Goal: Transaction & Acquisition: Purchase product/service

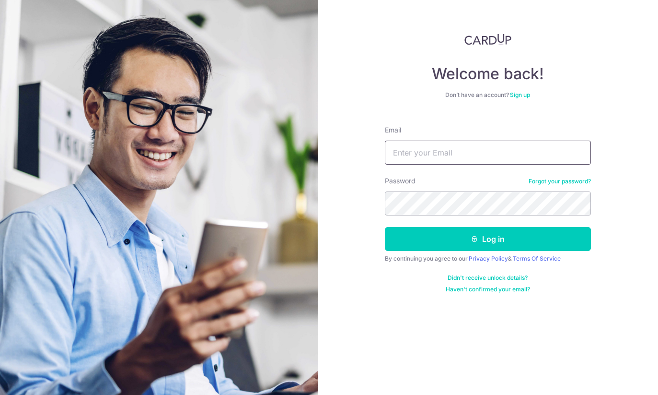
drag, startPoint x: 0, startPoint y: 0, endPoint x: 420, endPoint y: 156, distance: 448.1
click at [420, 156] on input "Email" at bounding box center [488, 153] width 206 height 24
type input "m3n"
type input "m3ngchoo@gmail.com"
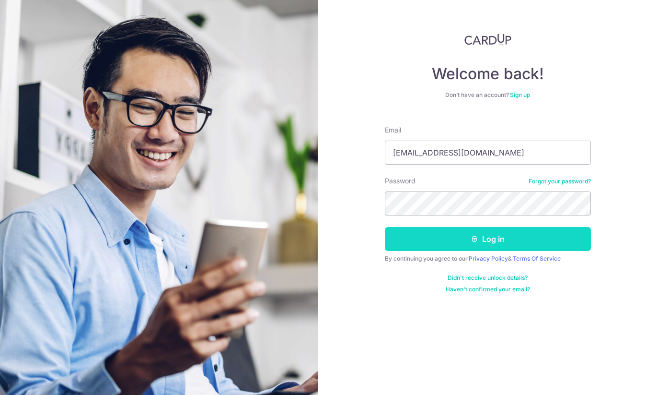
click at [490, 242] on button "Log in" at bounding box center [488, 239] width 206 height 24
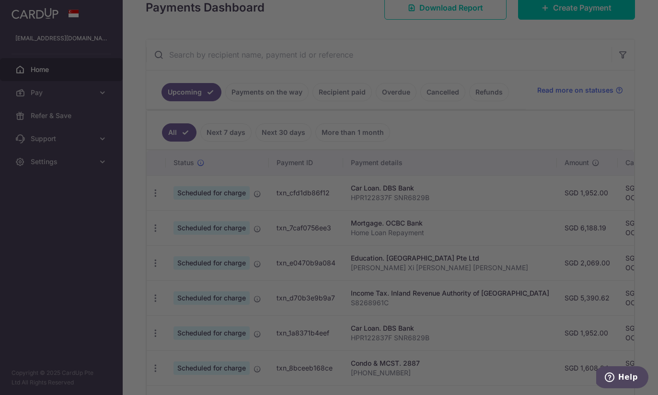
scroll to position [147, 0]
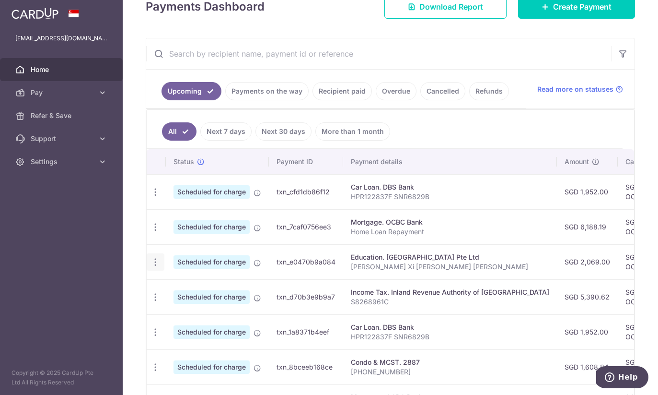
click at [154, 261] on icon "button" at bounding box center [156, 262] width 10 height 10
click at [198, 288] on span "Update payment" at bounding box center [206, 288] width 65 height 12
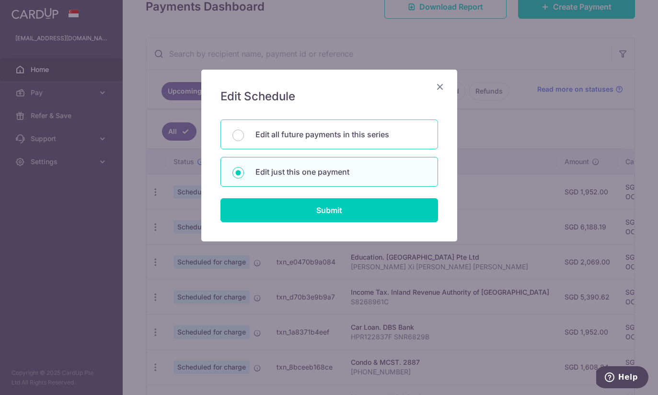
click at [311, 136] on p "Edit all future payments in this series" at bounding box center [341, 135] width 171 height 12
click at [244, 136] on input "Edit all future payments in this series" at bounding box center [239, 135] width 12 height 12
radio input "true"
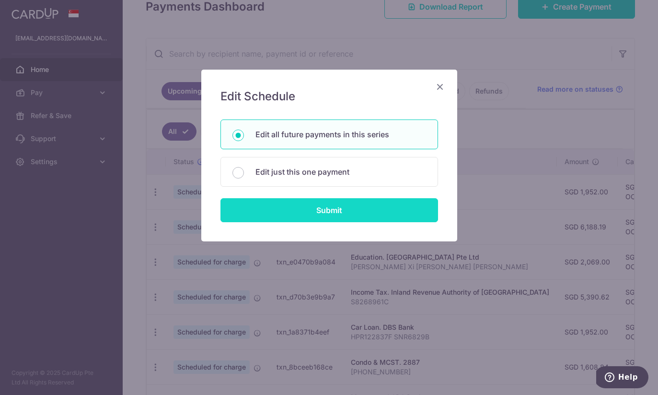
click at [319, 212] on input "Submit" at bounding box center [330, 210] width 218 height 24
radio input "true"
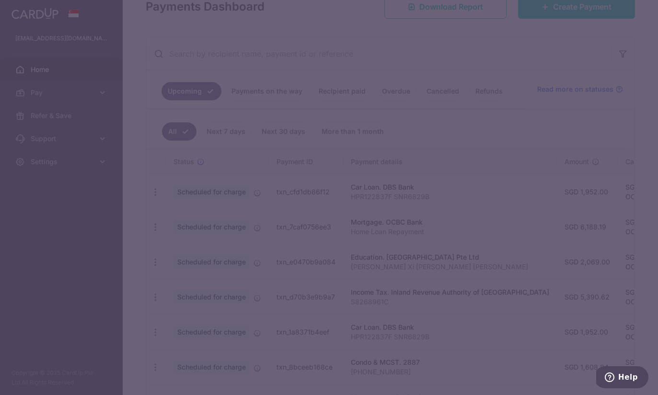
type input "2,069.00"
type input "[PERSON_NAME] Xi [PERSON_NAME] [PERSON_NAME]"
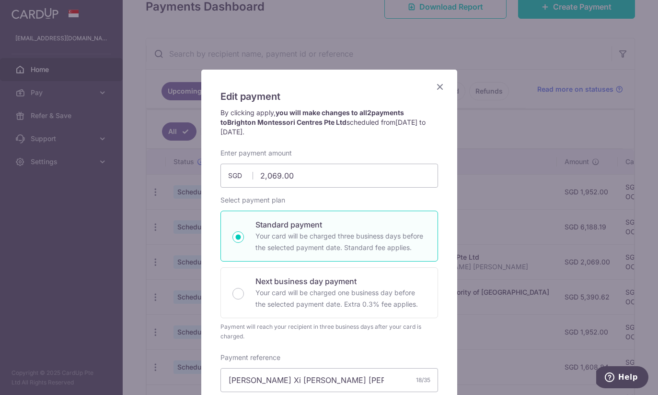
scroll to position [0, 0]
click at [438, 88] on icon "Close" at bounding box center [441, 87] width 12 height 12
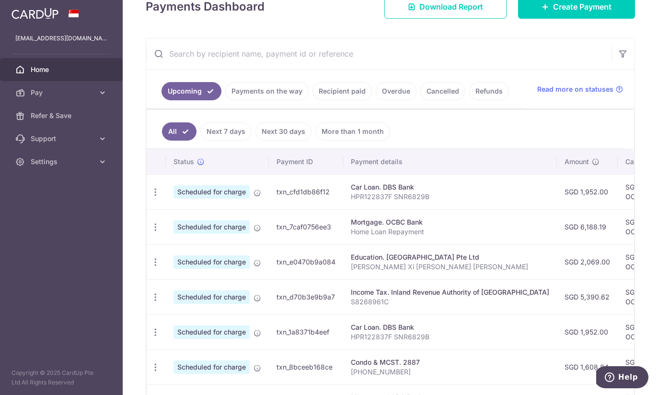
click at [405, 262] on p "[PERSON_NAME] Xi [PERSON_NAME] [PERSON_NAME]" at bounding box center [450, 267] width 199 height 10
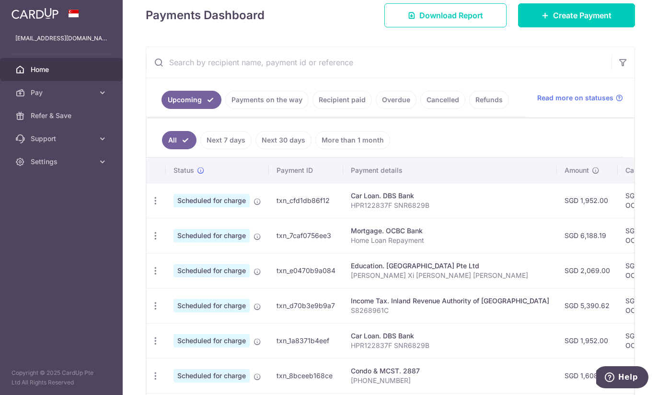
scroll to position [141, 0]
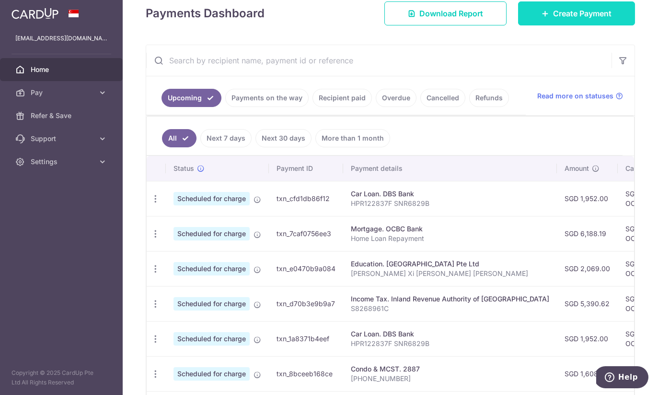
click at [591, 10] on span "Create Payment" at bounding box center [582, 14] width 59 height 12
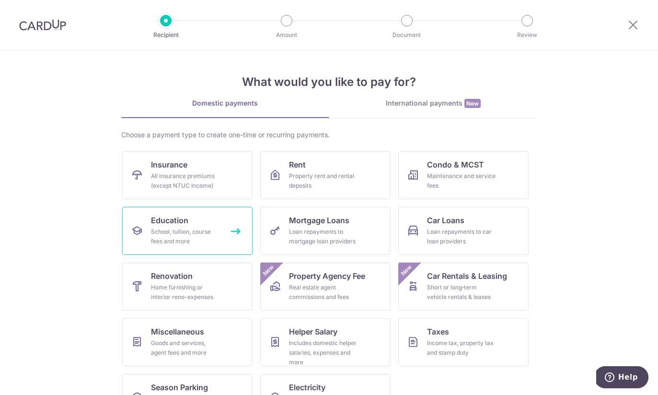
click at [186, 232] on div "School, tuition, course fees and more" at bounding box center [185, 236] width 69 height 19
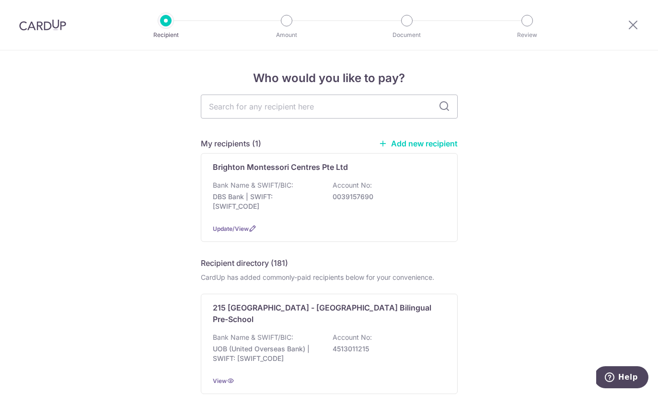
click at [412, 142] on link "Add new recipient" at bounding box center [418, 144] width 79 height 10
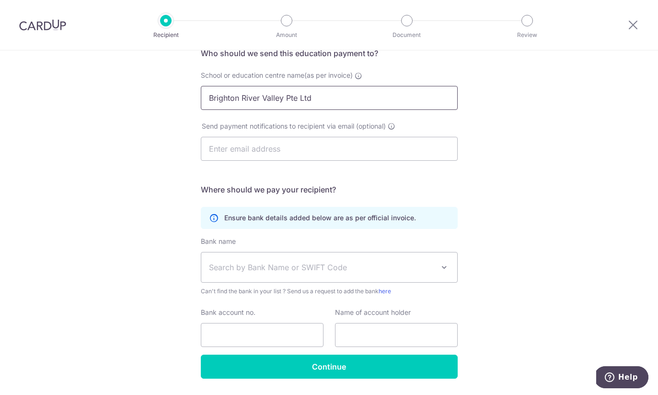
scroll to position [91, 0]
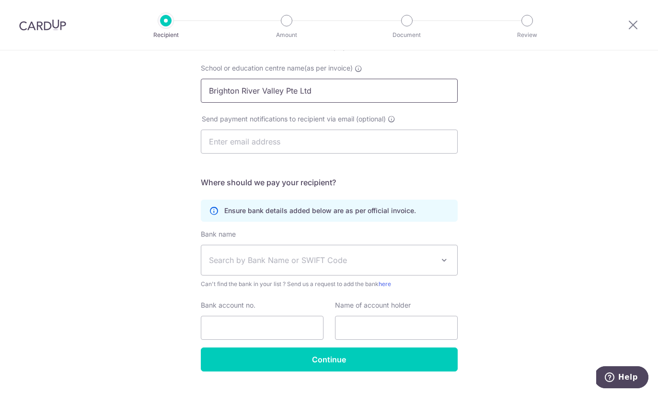
type input "Brighton River Valley Pte Ltd"
click at [299, 260] on span "Search by Bank Name or SWIFT Code" at bounding box center [321, 260] width 225 height 12
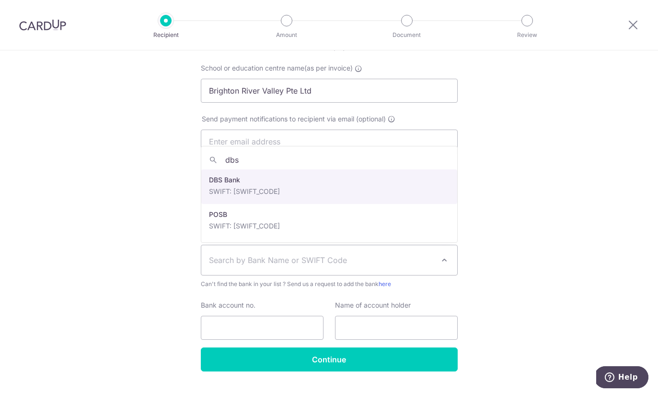
type input "dbs"
select select "6"
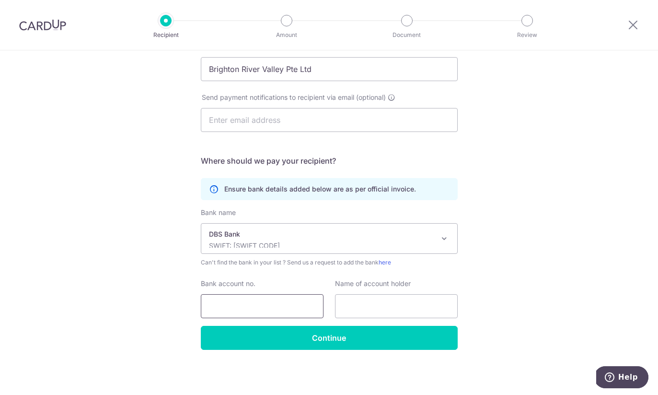
scroll to position [112, 0]
click at [251, 307] on input "Bank account no." at bounding box center [262, 306] width 123 height 24
type input "0724495196"
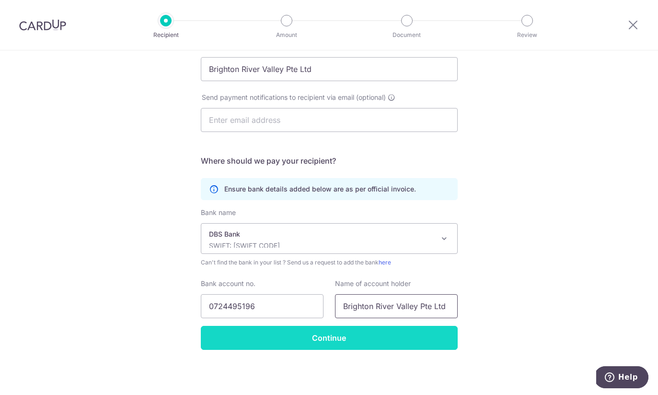
type input "Brighton River Valley Pte Ltd"
click at [338, 337] on input "Continue" at bounding box center [329, 338] width 257 height 24
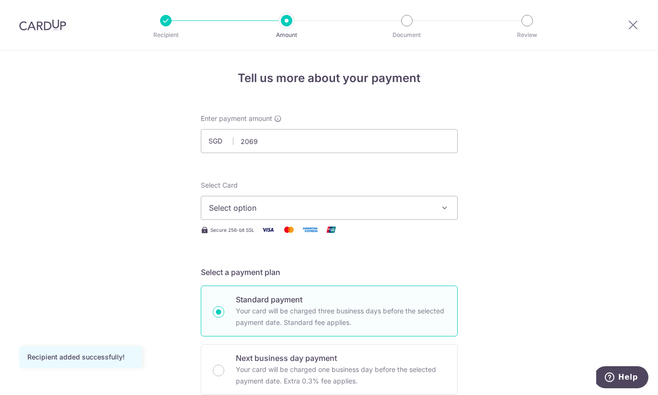
click at [277, 211] on span "Select option" at bounding box center [320, 208] width 223 height 12
type input "2,069.00"
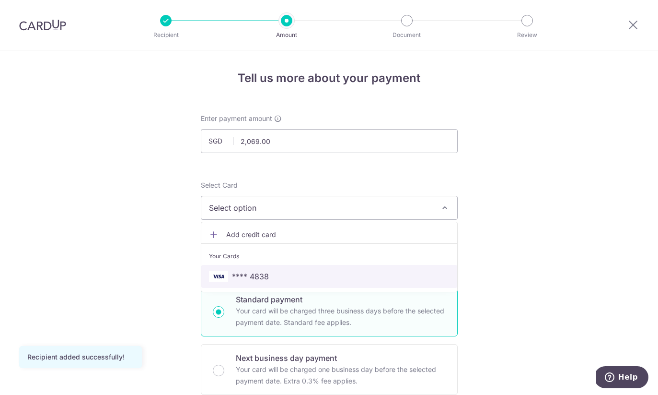
click at [262, 269] on link "**** 4838" at bounding box center [329, 276] width 256 height 23
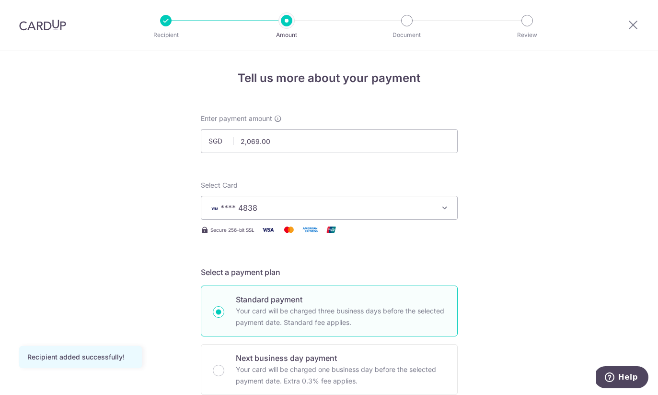
click at [257, 275] on h5 "Select a payment plan" at bounding box center [329, 272] width 257 height 12
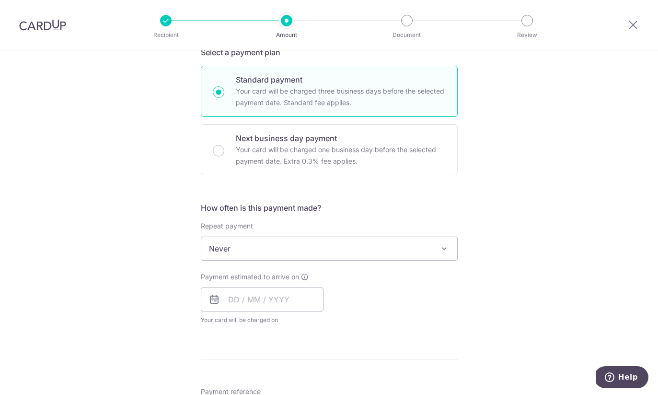
scroll to position [221, 0]
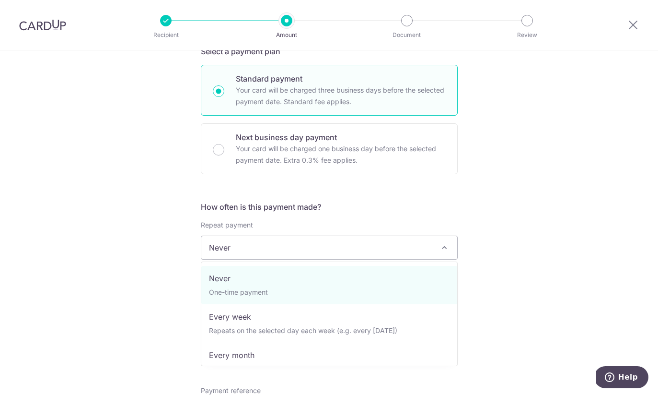
click at [402, 249] on span "Never" at bounding box center [329, 247] width 256 height 23
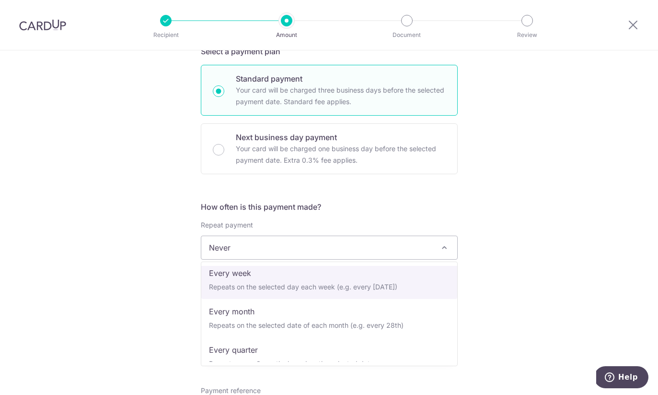
scroll to position [44, 0]
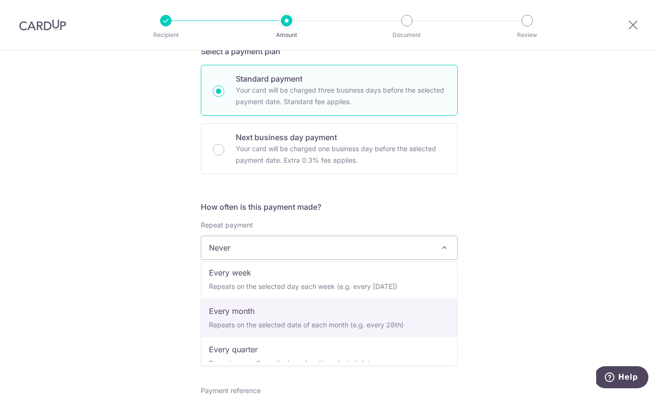
select select "3"
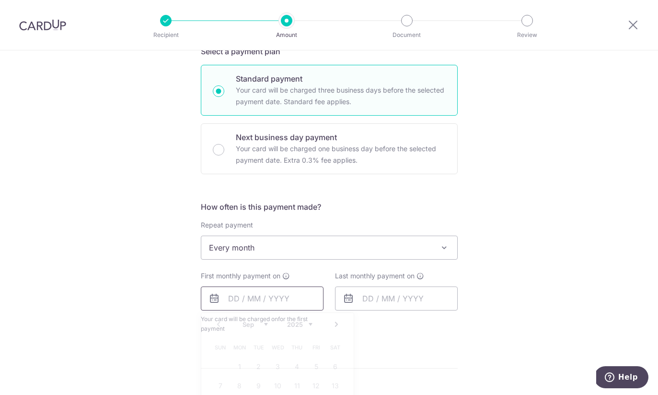
click at [232, 298] on input "text" at bounding box center [262, 298] width 123 height 24
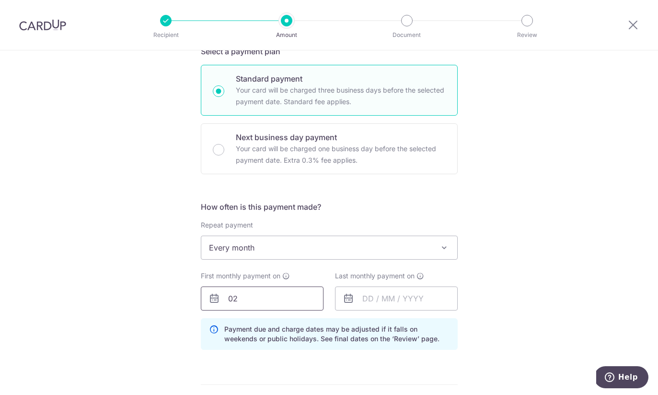
click at [255, 302] on input "02" at bounding box center [262, 298] width 123 height 24
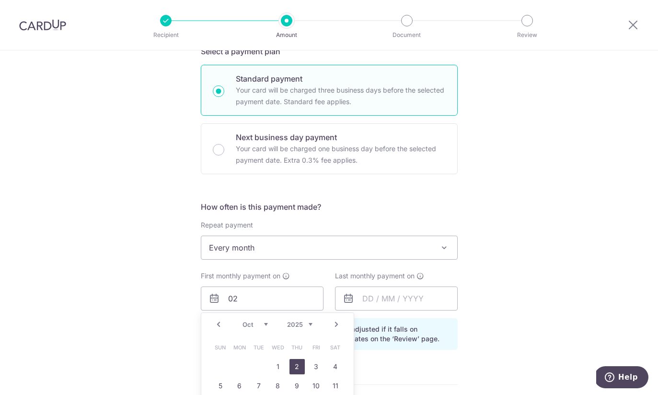
click at [296, 367] on link "2" at bounding box center [297, 366] width 15 height 15
type input "[DATE]"
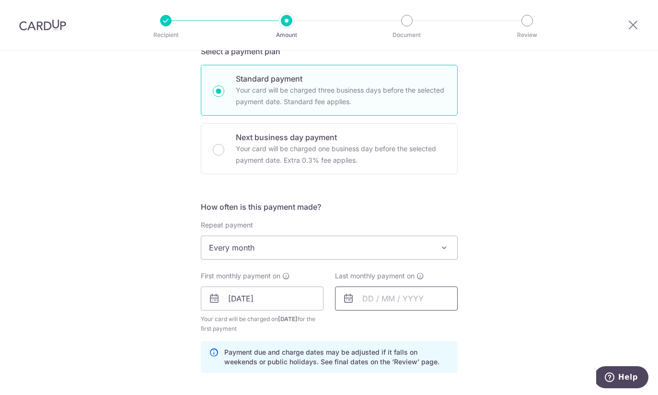
click at [362, 299] on input "text" at bounding box center [396, 298] width 123 height 24
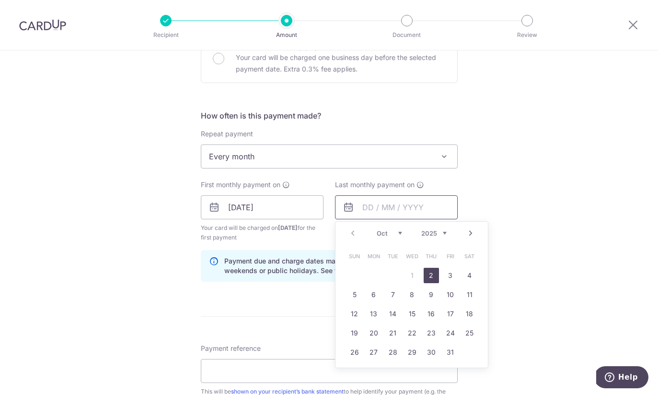
scroll to position [314, 0]
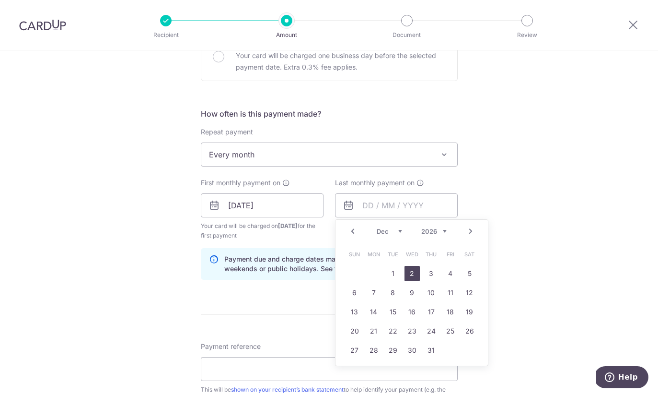
click at [414, 274] on link "2" at bounding box center [412, 273] width 15 height 15
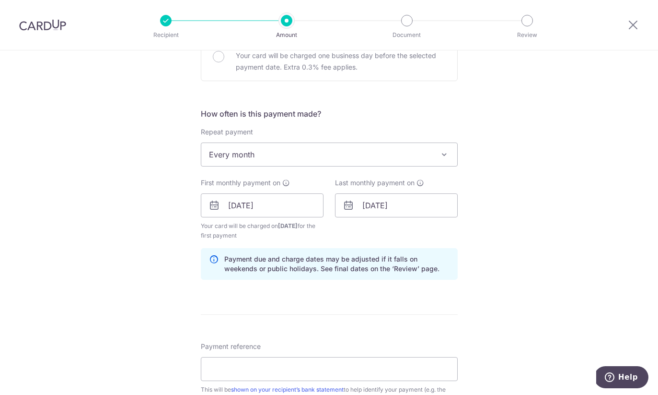
click at [496, 251] on div "Tell us more about your payment Enter payment amount SGD 2,069.00 2069.00 Recip…" at bounding box center [329, 195] width 658 height 917
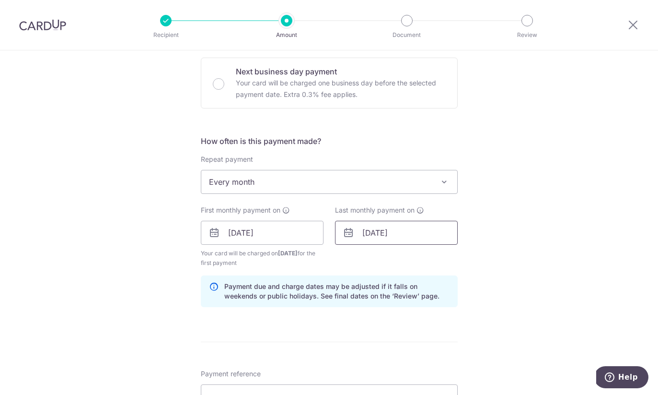
scroll to position [286, 0]
click at [390, 234] on input "02/12/2026" at bounding box center [396, 233] width 123 height 24
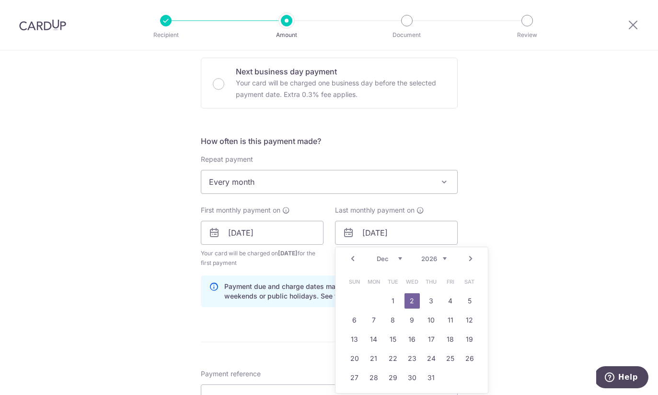
click at [351, 259] on link "Prev" at bounding box center [353, 259] width 12 height 12
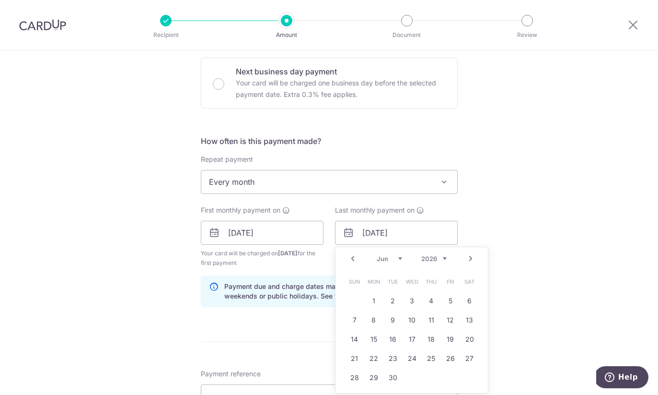
click at [351, 259] on link "Prev" at bounding box center [353, 259] width 12 height 12
click at [374, 298] on link "2" at bounding box center [373, 300] width 15 height 15
type input "02/03/2026"
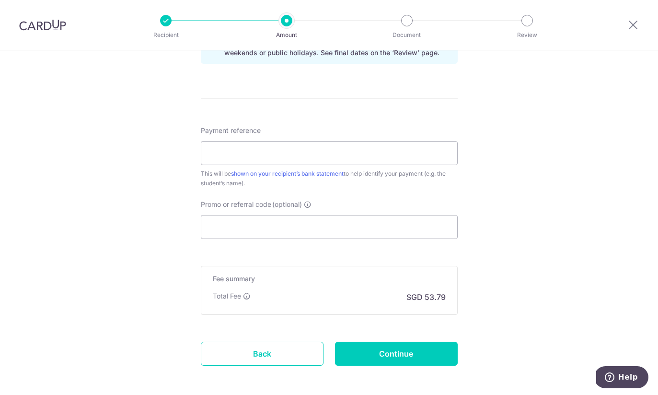
scroll to position [532, 0]
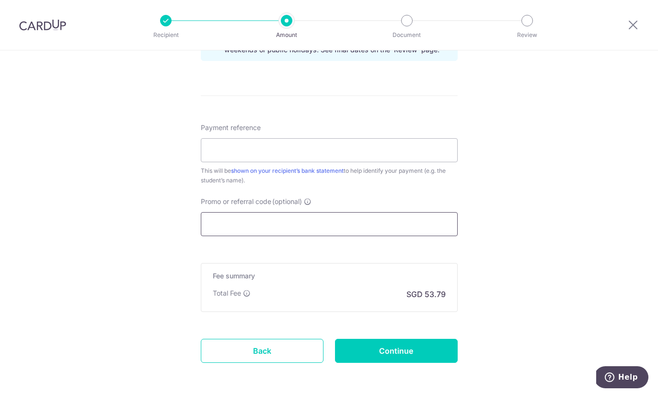
click at [324, 217] on input "Promo or referral code (optional)" at bounding box center [329, 224] width 257 height 24
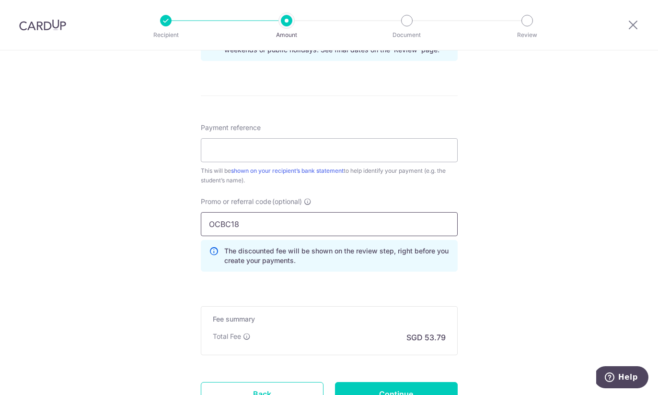
type input "OCBC18"
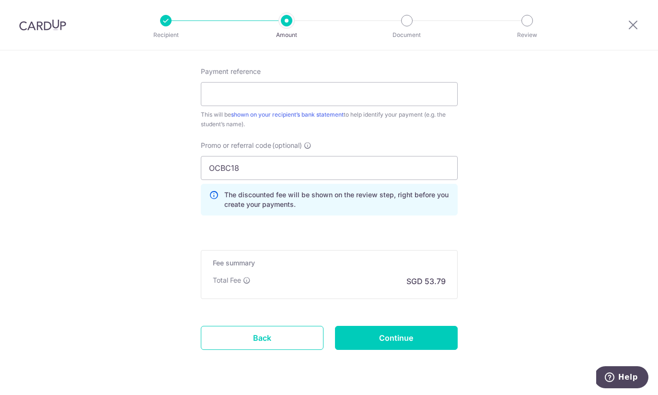
scroll to position [589, 0]
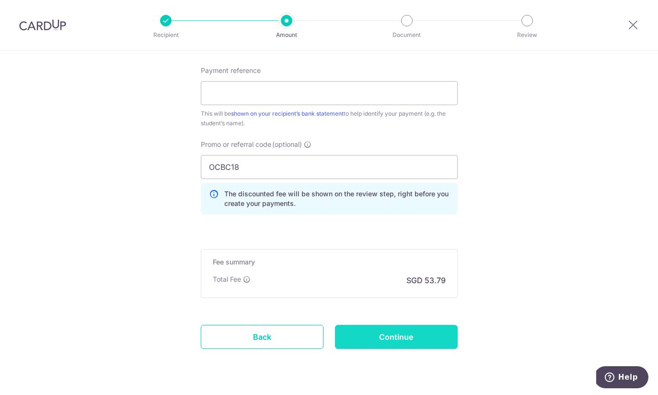
click at [398, 341] on input "Continue" at bounding box center [396, 337] width 123 height 24
type input "Create Schedule"
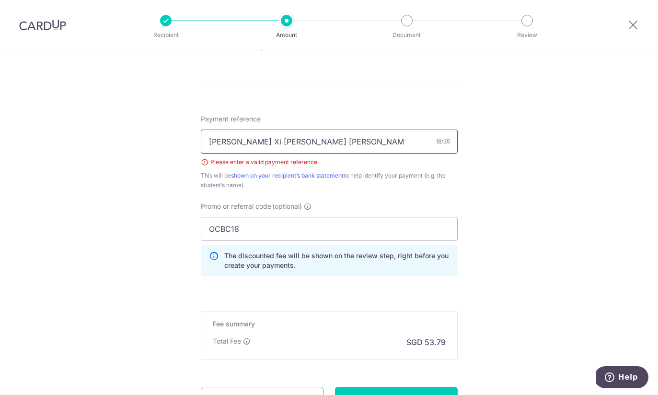
scroll to position [573, 0]
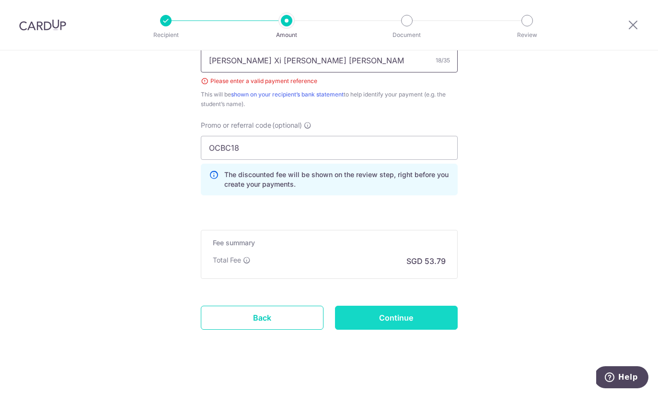
type input "[PERSON_NAME] Xi [PERSON_NAME] [PERSON_NAME]"
click at [390, 316] on input "Continue" at bounding box center [396, 318] width 123 height 24
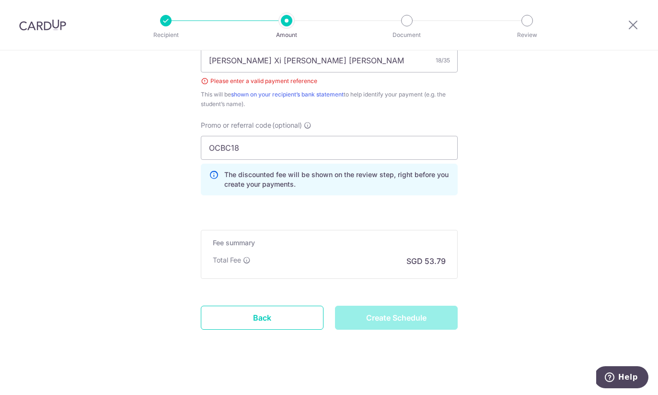
type input "Create Schedule"
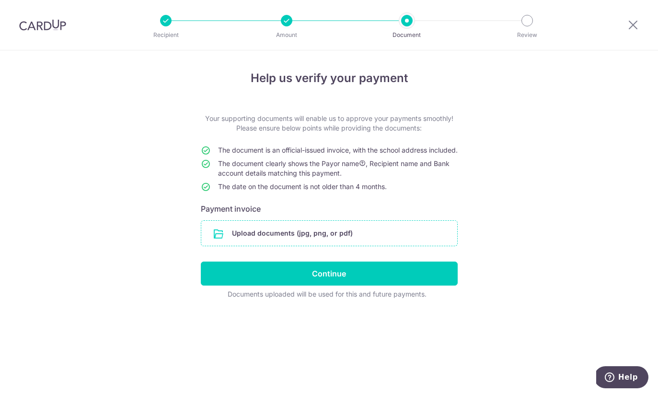
click at [256, 240] on input "file" at bounding box center [329, 233] width 256 height 25
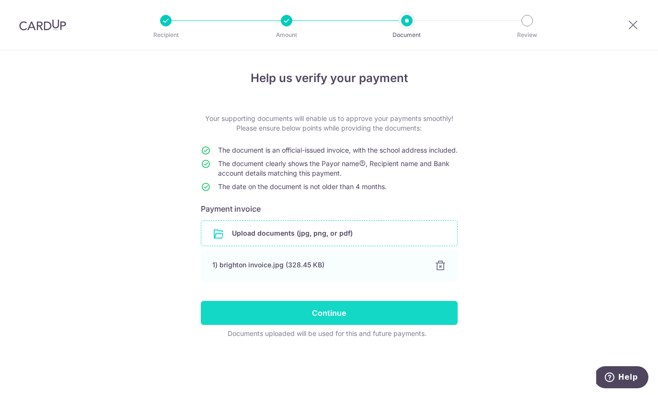
click at [333, 321] on input "Continue" at bounding box center [329, 313] width 257 height 24
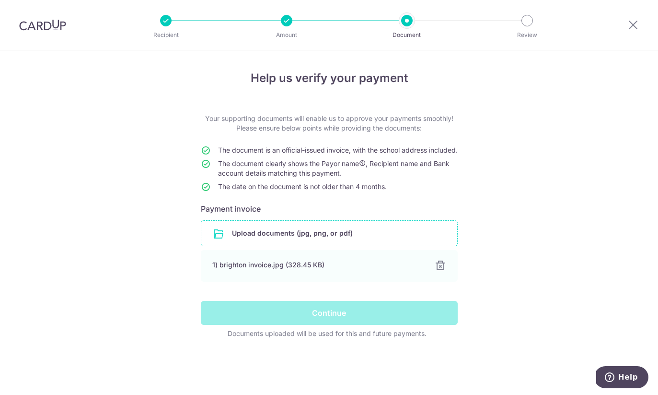
click at [338, 323] on div "Continue" at bounding box center [329, 313] width 269 height 24
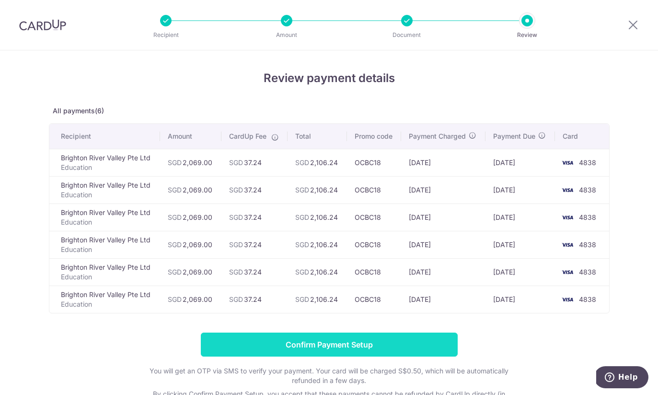
click at [303, 347] on input "Confirm Payment Setup" at bounding box center [329, 344] width 257 height 24
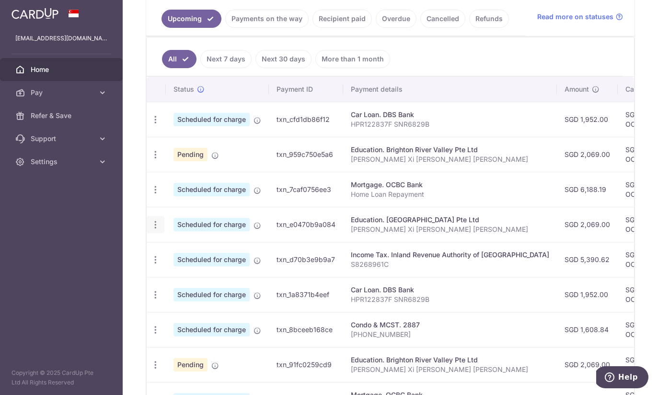
click at [155, 223] on icon "button" at bounding box center [156, 225] width 10 height 10
click at [198, 252] on span "Update payment" at bounding box center [206, 251] width 65 height 12
radio input "true"
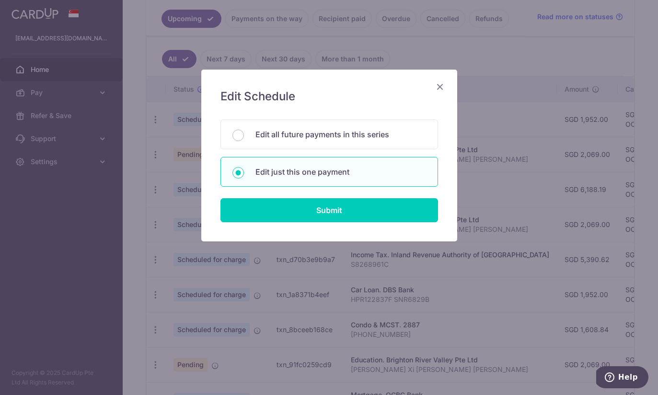
click at [440, 86] on icon "Close" at bounding box center [441, 87] width 12 height 12
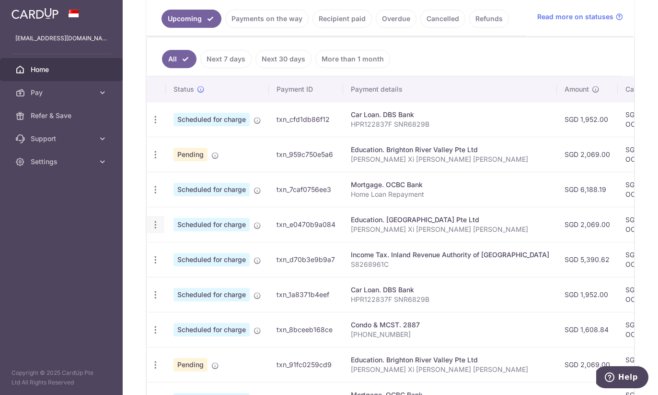
click at [155, 226] on icon "button" at bounding box center [156, 225] width 10 height 10
click at [193, 273] on span "Cancel payment" at bounding box center [207, 275] width 64 height 12
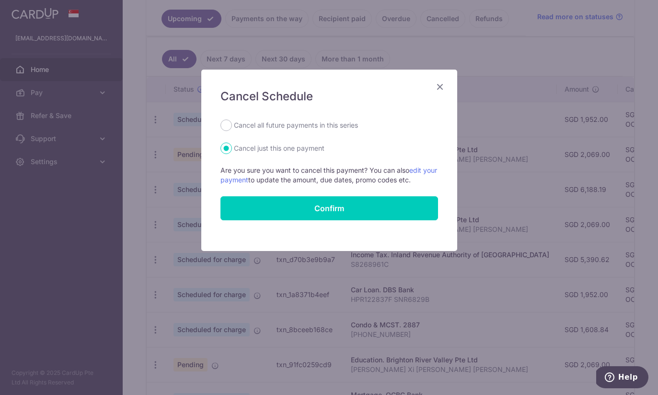
click at [441, 82] on icon "Close" at bounding box center [441, 87] width 12 height 12
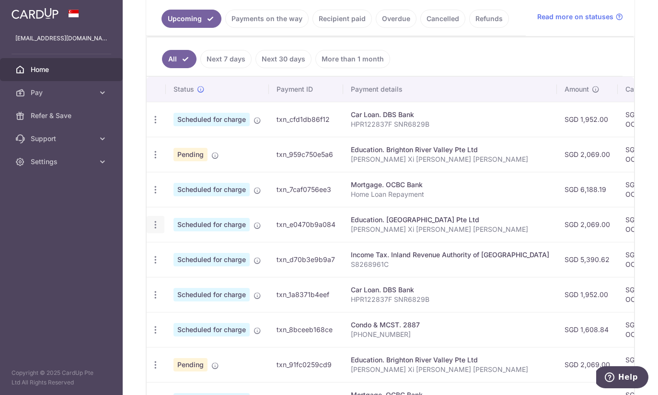
click at [156, 226] on icon "button" at bounding box center [156, 225] width 10 height 10
click at [184, 271] on span "Cancel payment" at bounding box center [207, 275] width 64 height 12
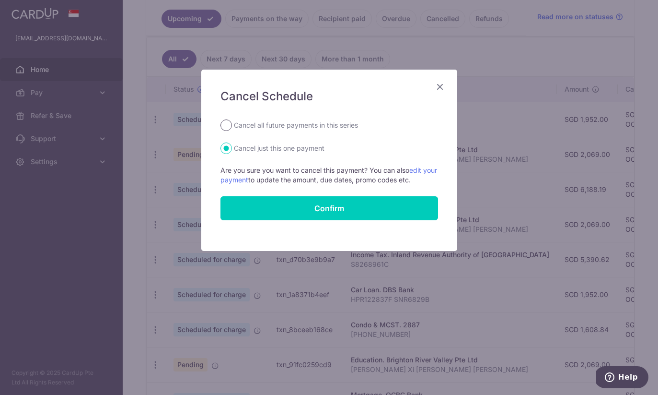
click at [228, 128] on input "Cancel all future payments in this series" at bounding box center [227, 125] width 12 height 12
radio input "true"
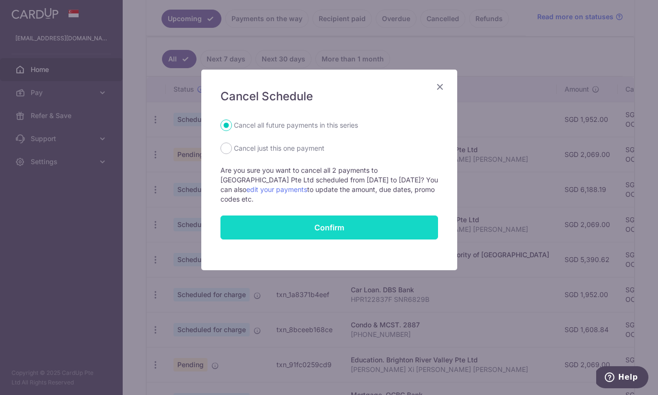
click at [289, 228] on button "Confirm" at bounding box center [330, 227] width 218 height 24
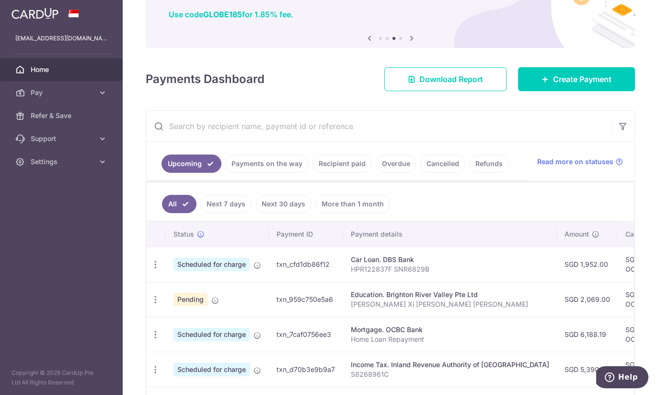
click at [338, 164] on link "Recipient paid" at bounding box center [342, 163] width 59 height 18
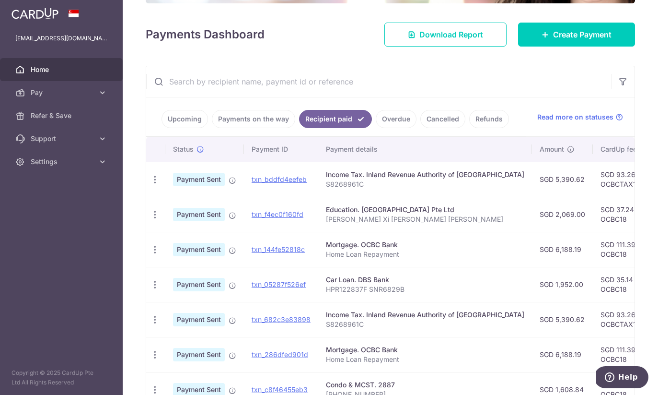
scroll to position [120, 0]
